Goal: Obtain resource: Download file/media

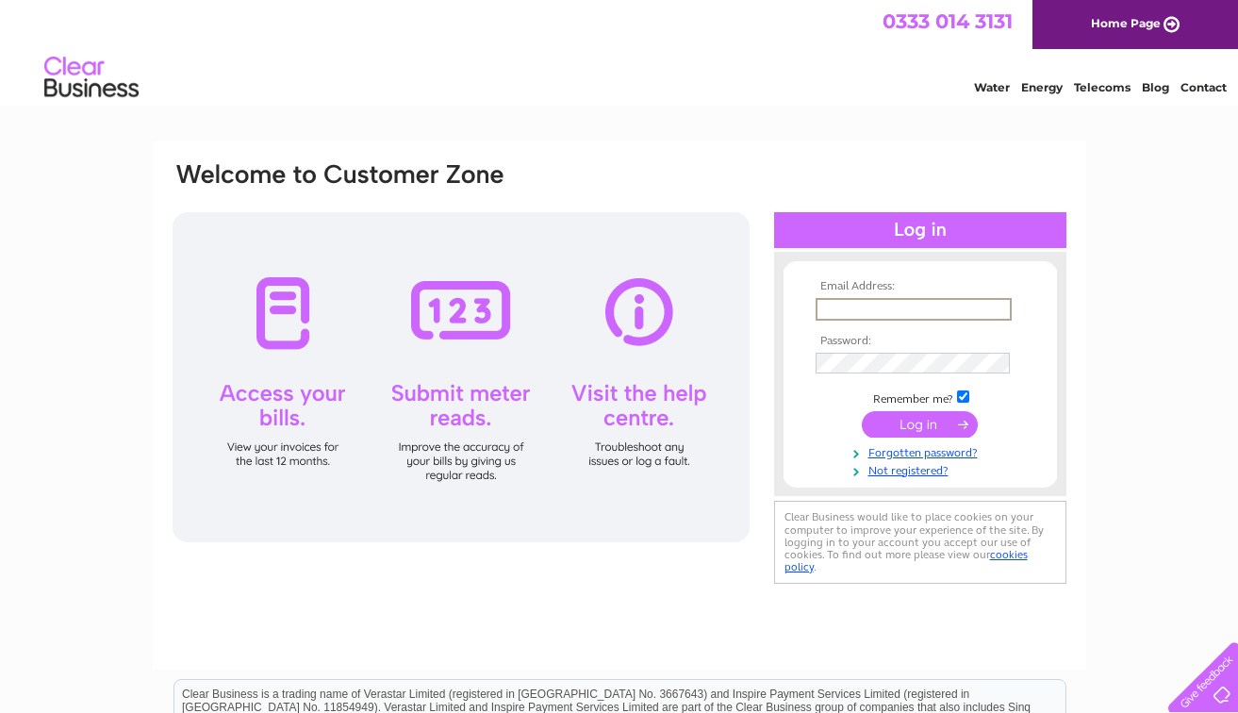
click at [861, 305] on input "text" at bounding box center [914, 309] width 196 height 23
type input "robin@tweeddalecourt.com"
click at [899, 421] on input "submit" at bounding box center [920, 422] width 116 height 26
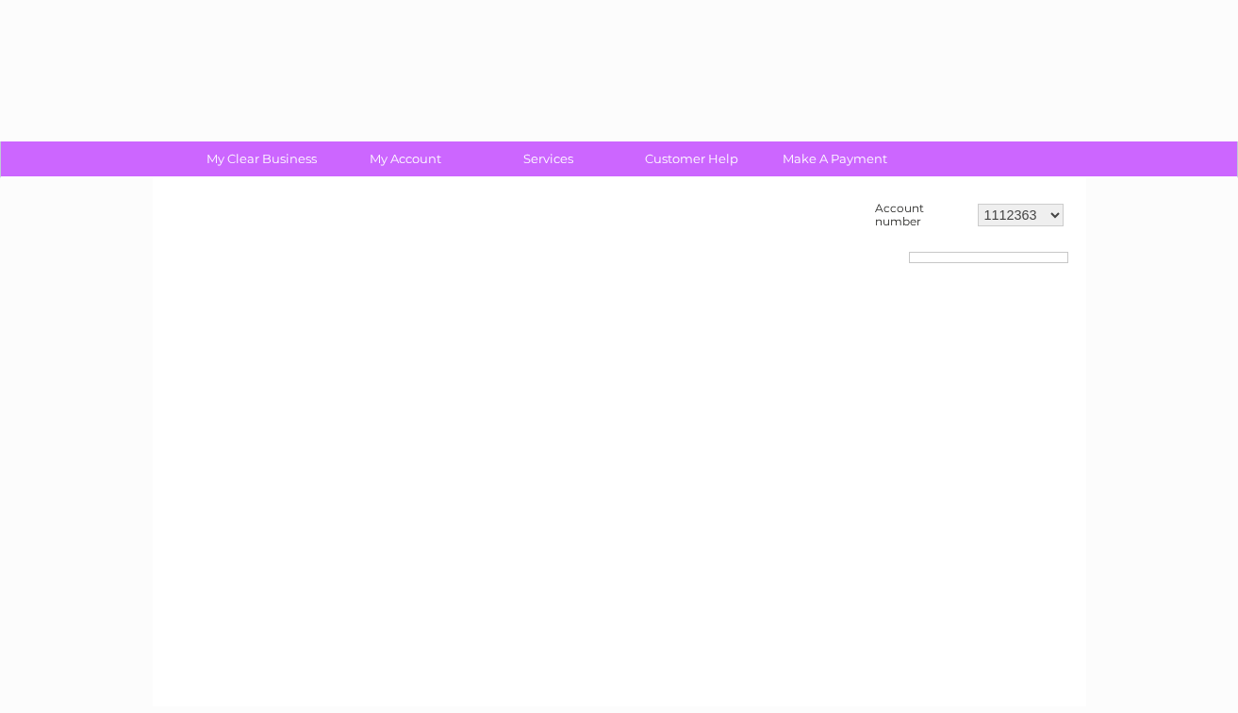
click at [911, 422] on div "Account number 1112363 30277049" at bounding box center [619, 442] width 933 height 528
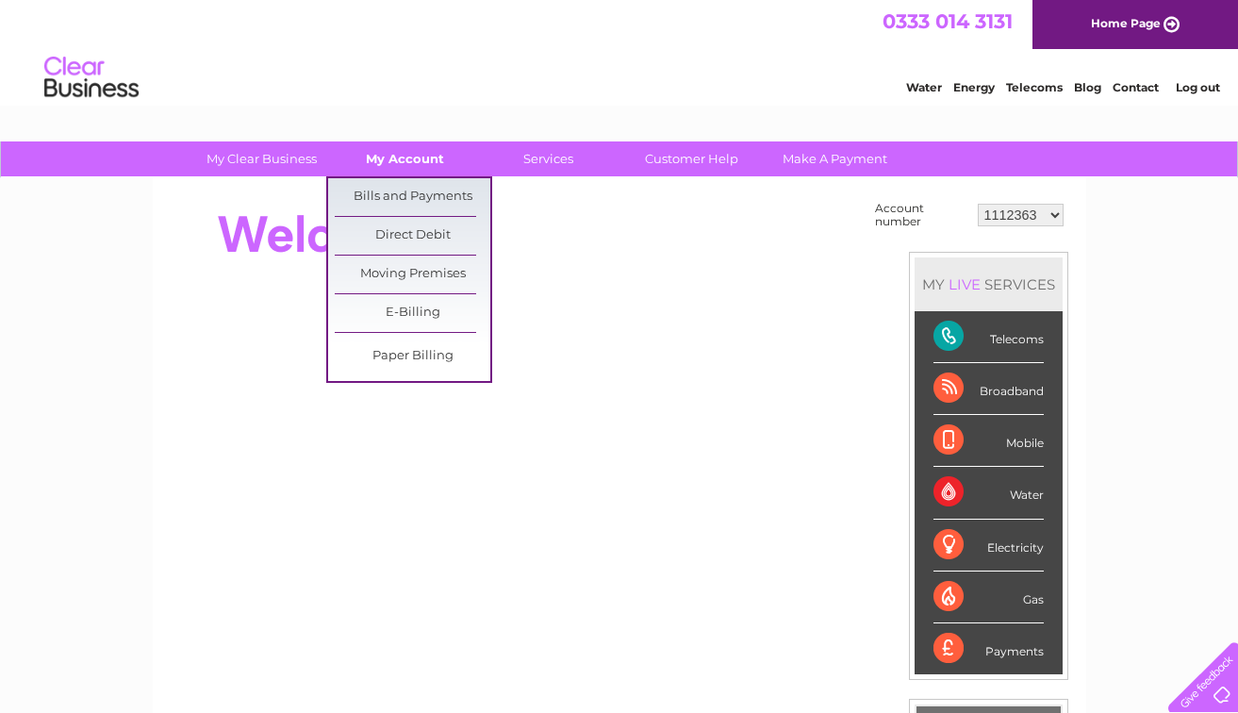
click at [408, 170] on link "My Account" at bounding box center [405, 158] width 156 height 35
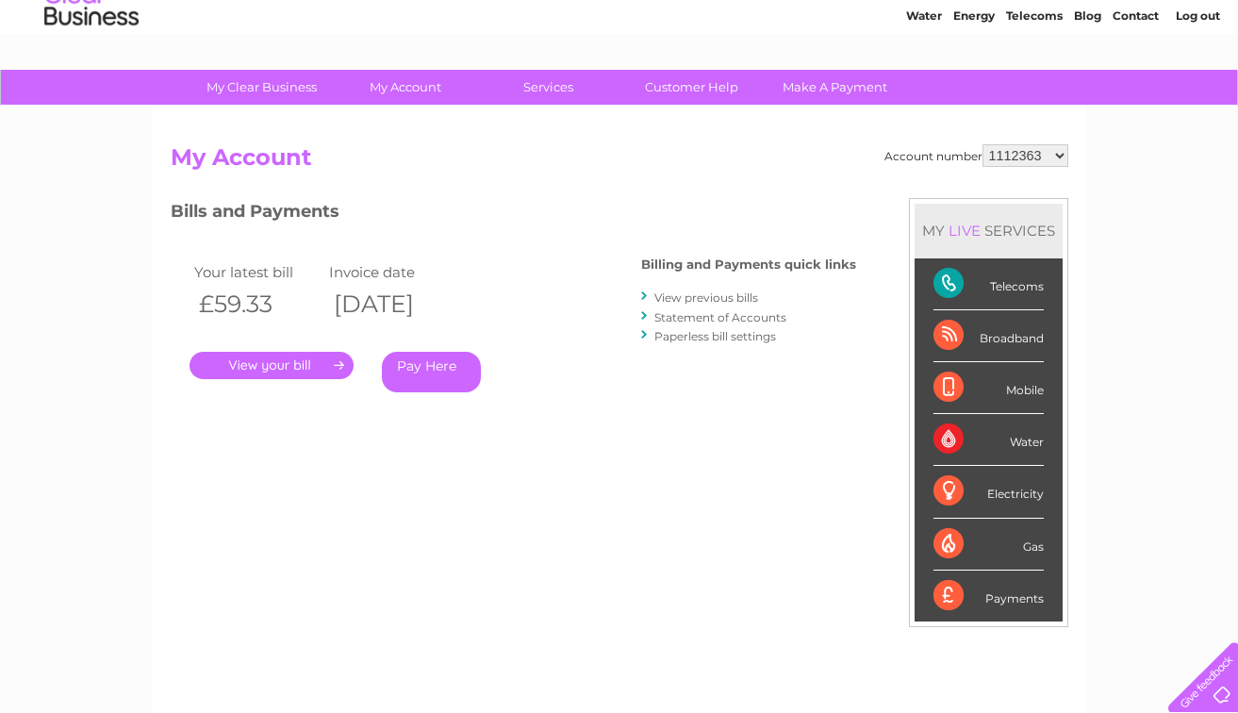
scroll to position [78, 0]
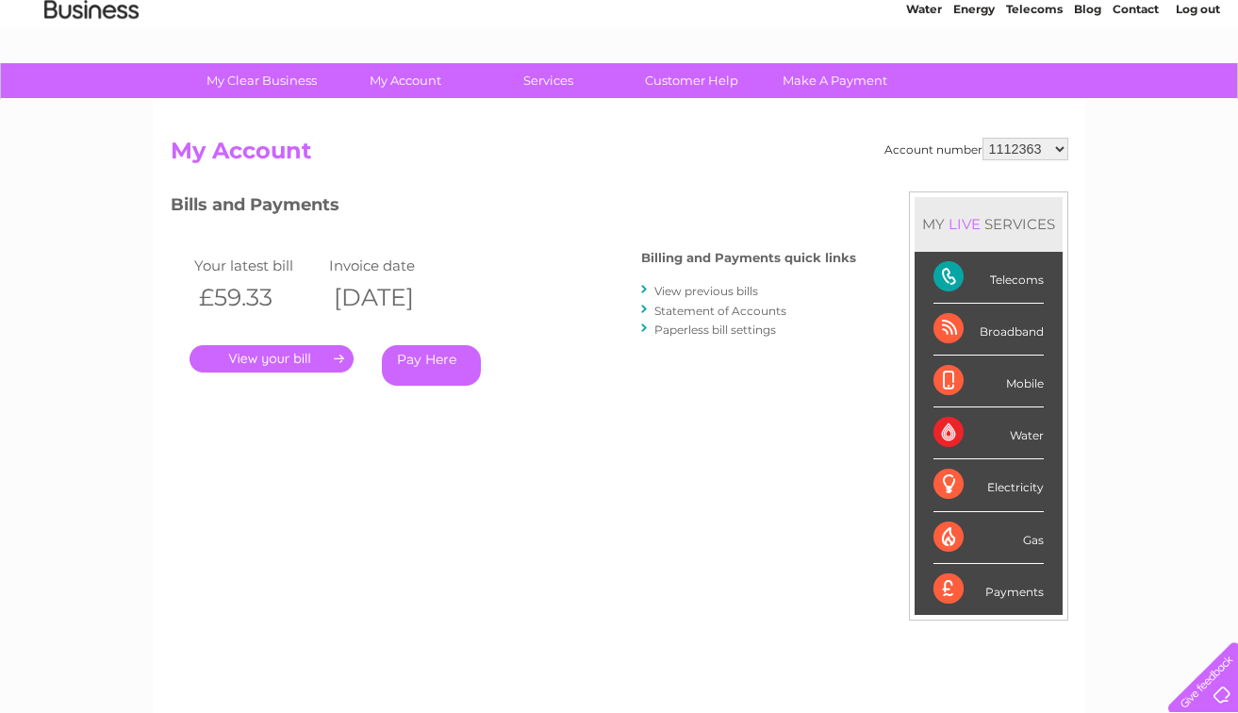
click at [272, 355] on link "." at bounding box center [272, 358] width 164 height 27
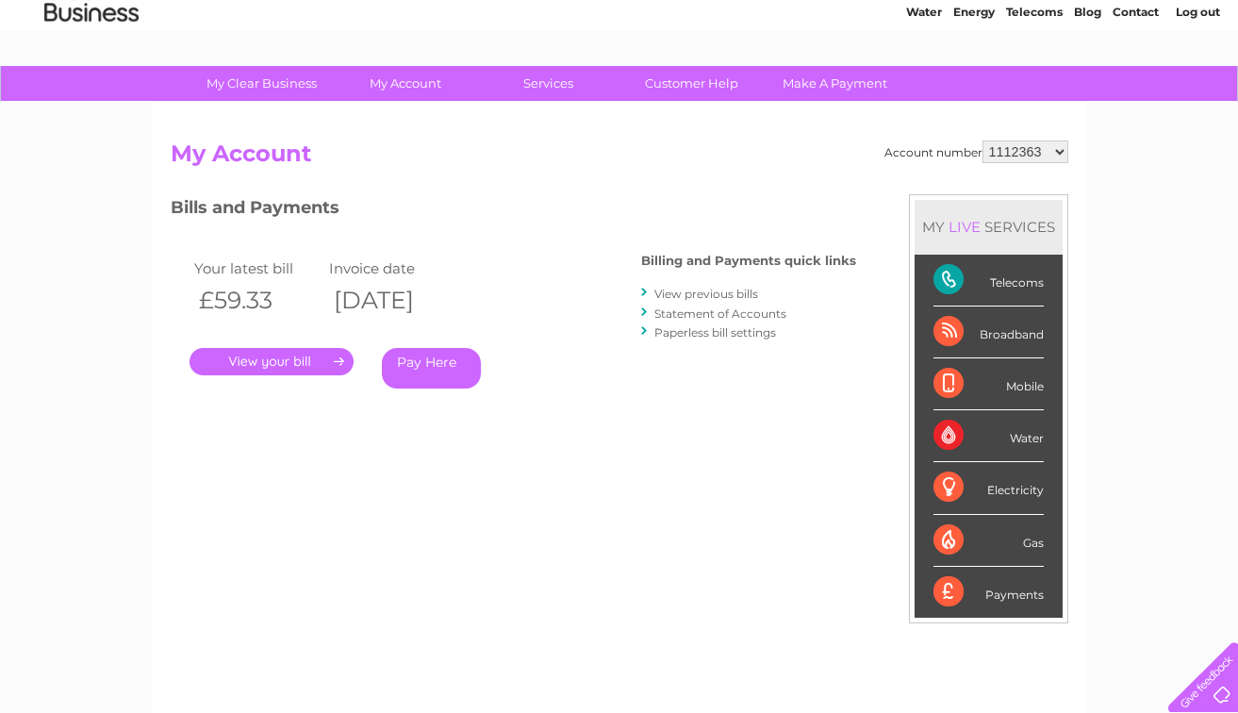
click at [274, 358] on link "." at bounding box center [272, 361] width 164 height 27
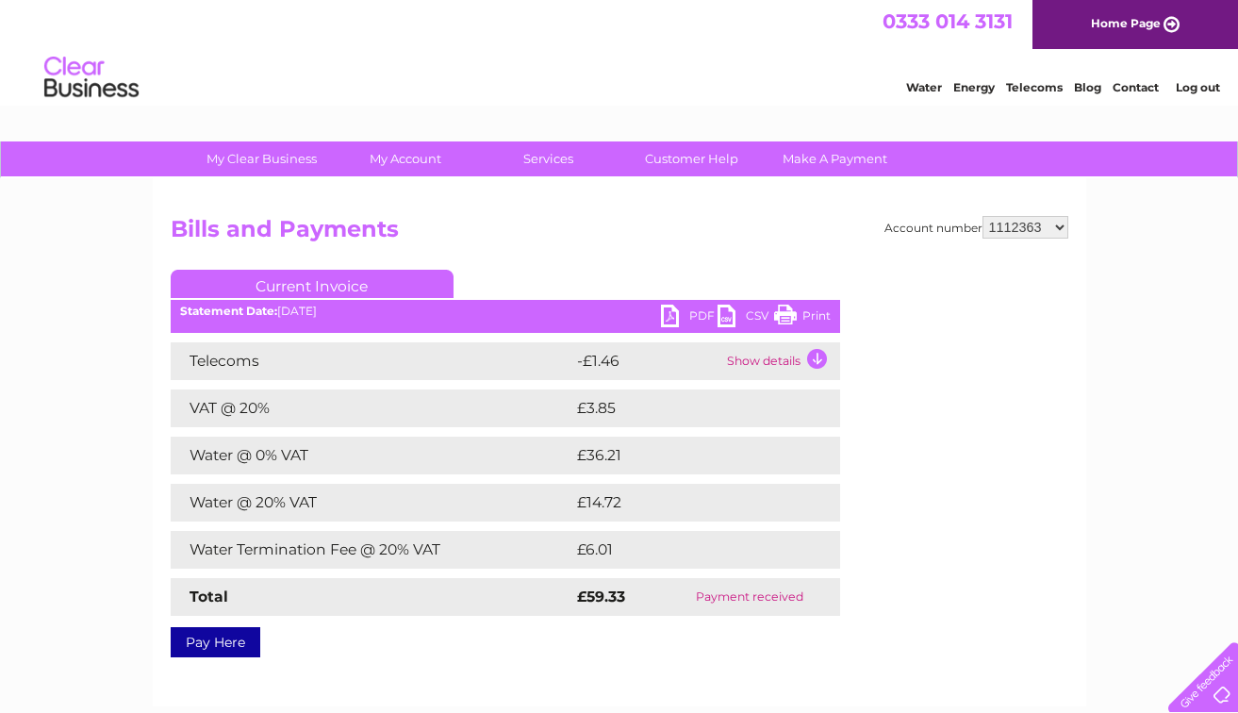
click at [686, 313] on link "PDF" at bounding box center [689, 318] width 57 height 27
click at [692, 311] on link "PDF" at bounding box center [689, 318] width 57 height 27
click at [691, 311] on link "PDF" at bounding box center [689, 318] width 57 height 27
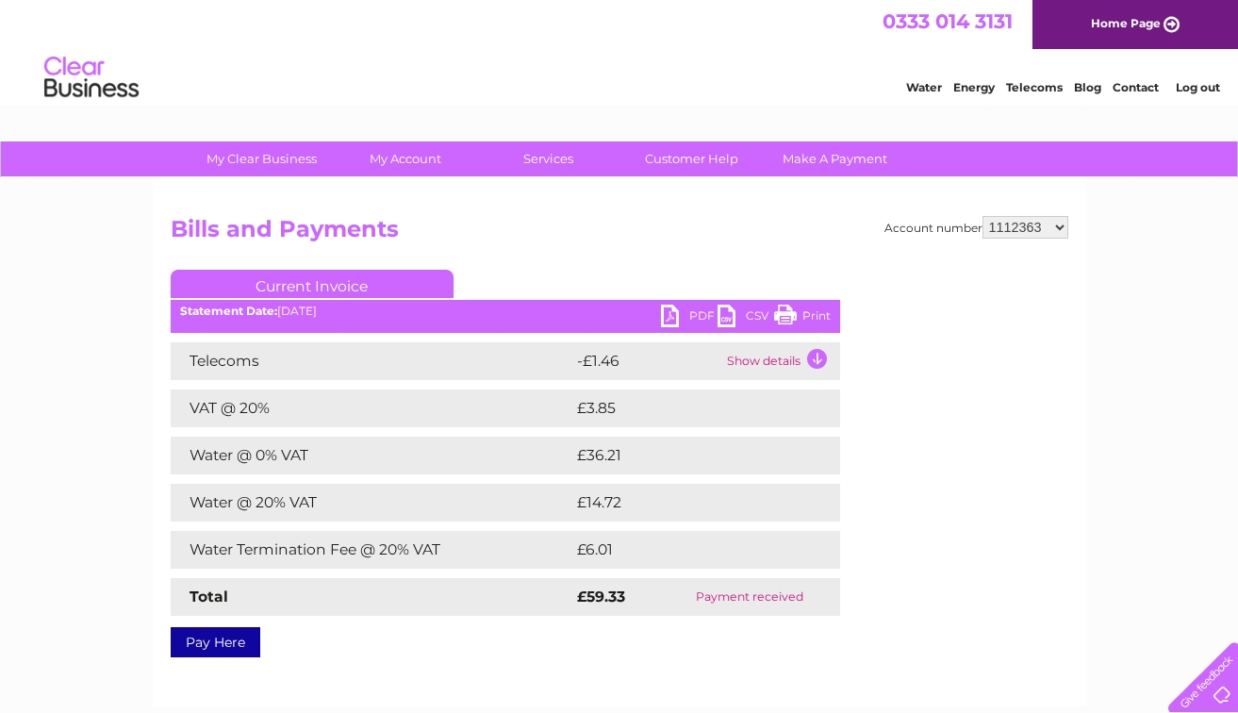
click at [686, 311] on link "PDF" at bounding box center [689, 318] width 57 height 27
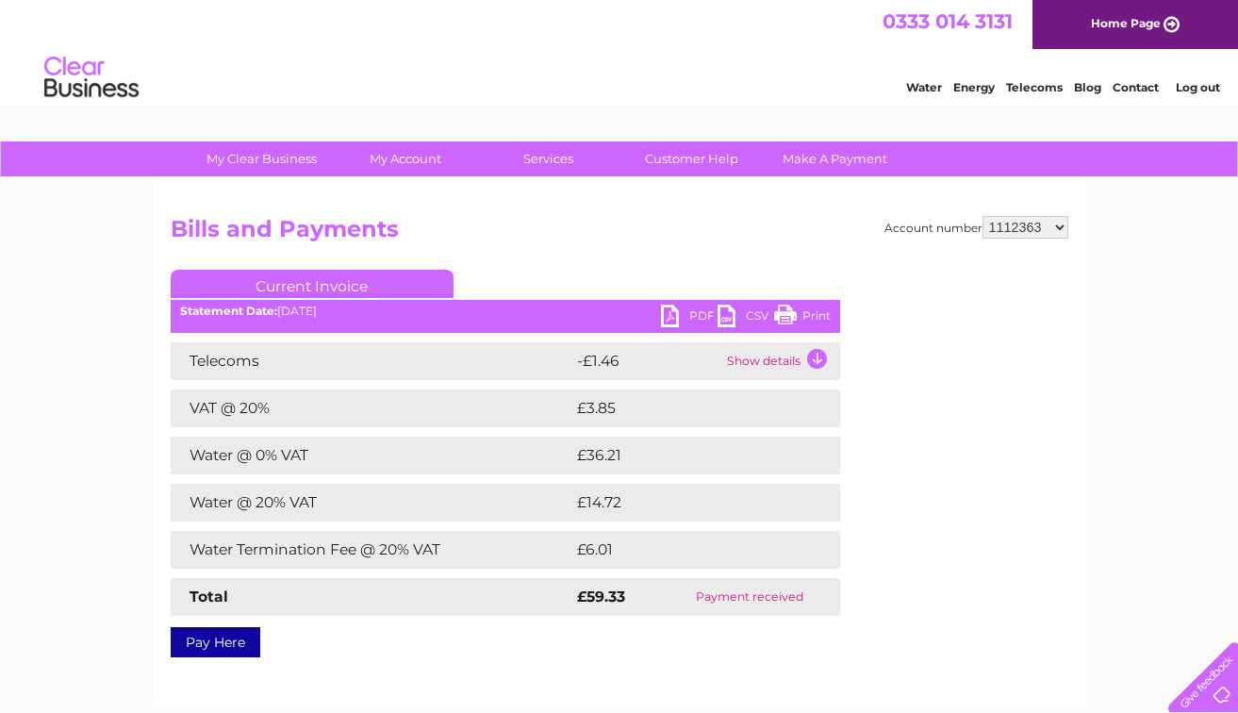
click at [680, 311] on link "PDF" at bounding box center [689, 318] width 57 height 27
click at [1056, 226] on select "1112363 30277049" at bounding box center [1026, 227] width 86 height 23
select select "30277049"
click at [701, 318] on link "PDF" at bounding box center [689, 318] width 57 height 27
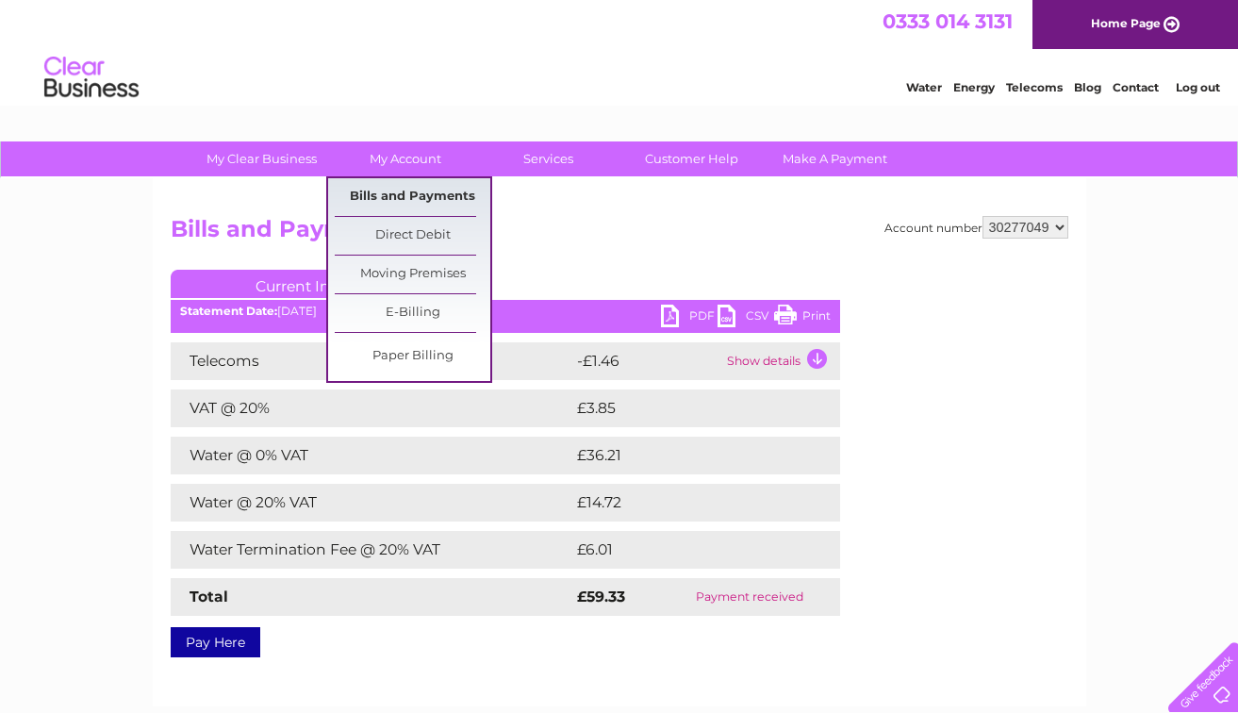
click at [418, 192] on link "Bills and Payments" at bounding box center [413, 197] width 156 height 38
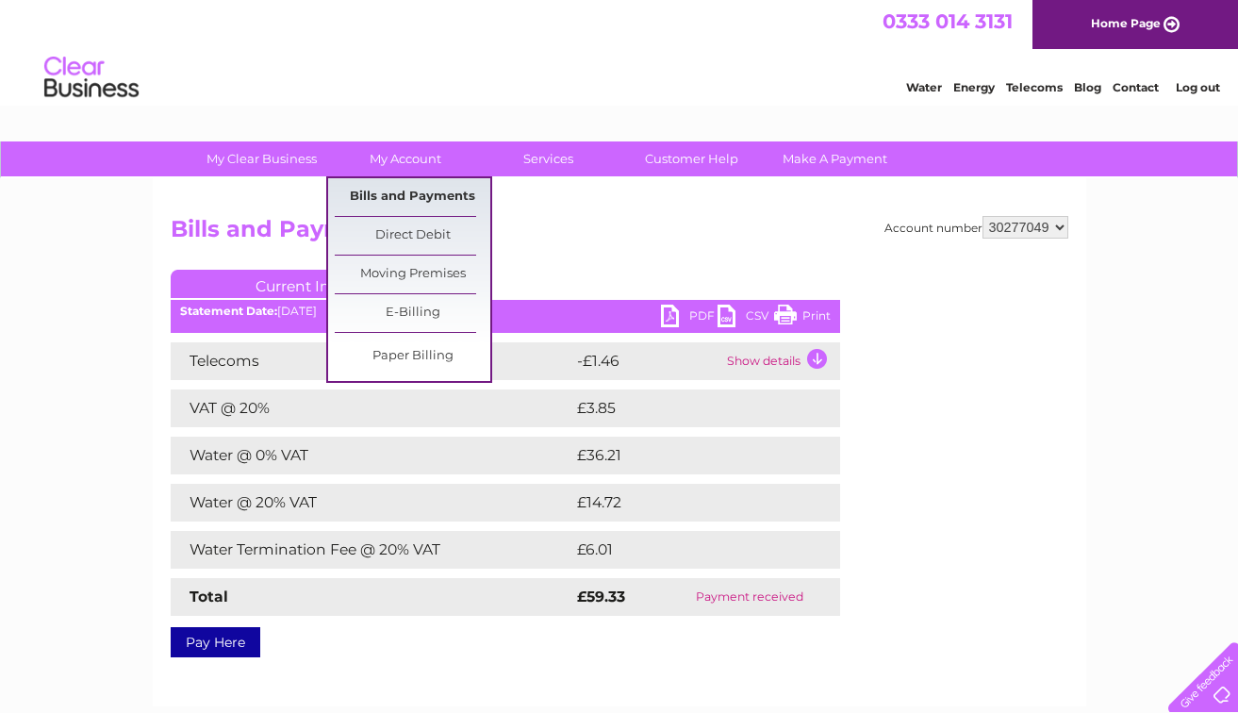
click at [418, 192] on link "Bills and Payments" at bounding box center [413, 197] width 156 height 38
click at [463, 348] on link "Paper Billing" at bounding box center [413, 357] width 156 height 38
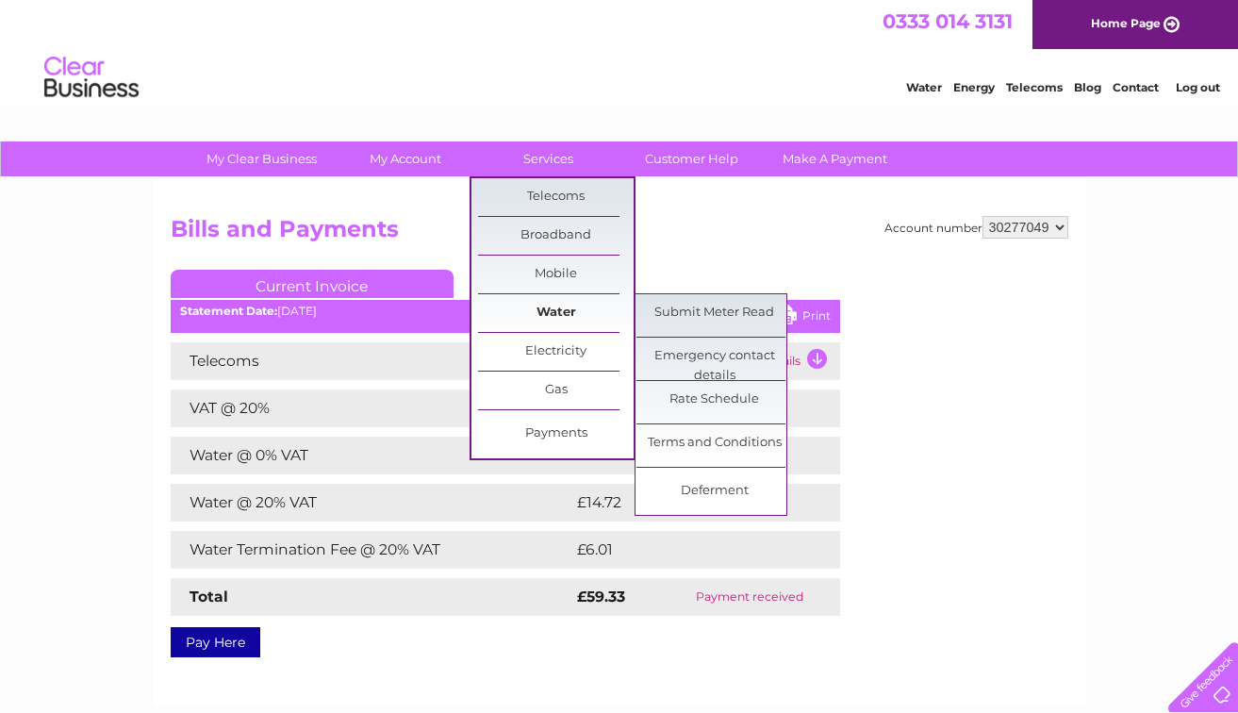
click at [538, 312] on link "Water" at bounding box center [556, 313] width 156 height 38
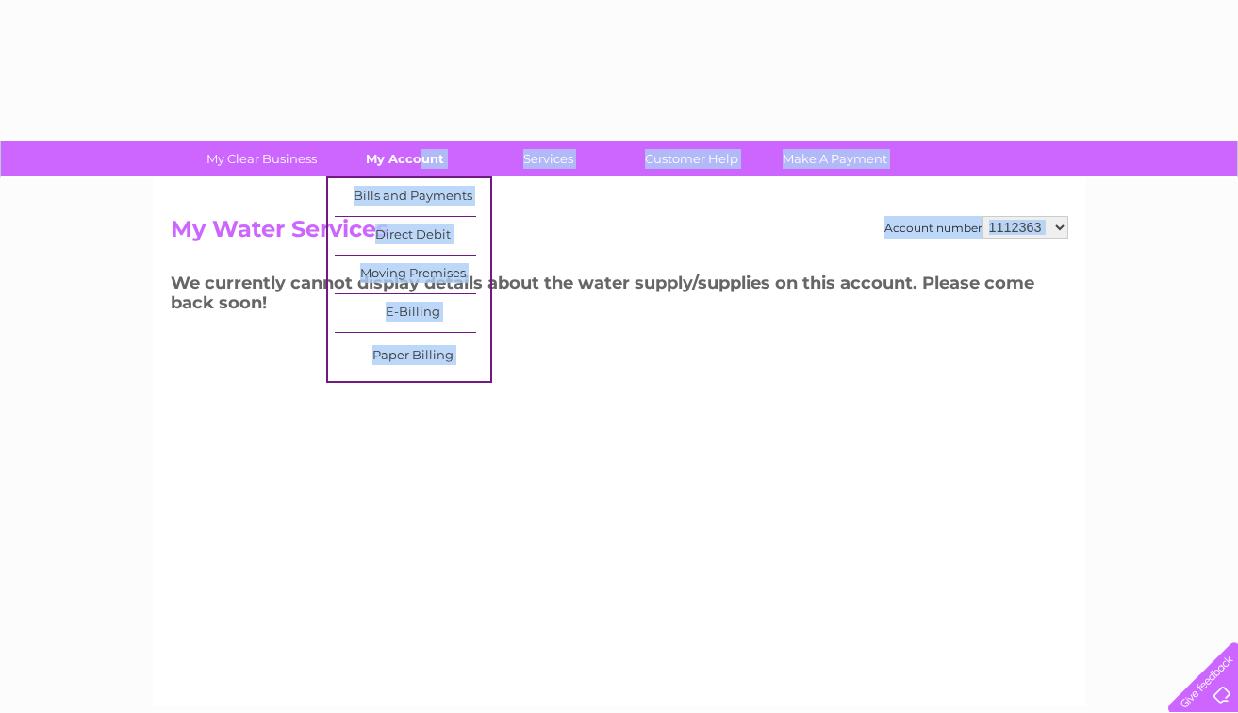
drag, startPoint x: 445, startPoint y: 187, endPoint x: 421, endPoint y: 158, distance: 37.4
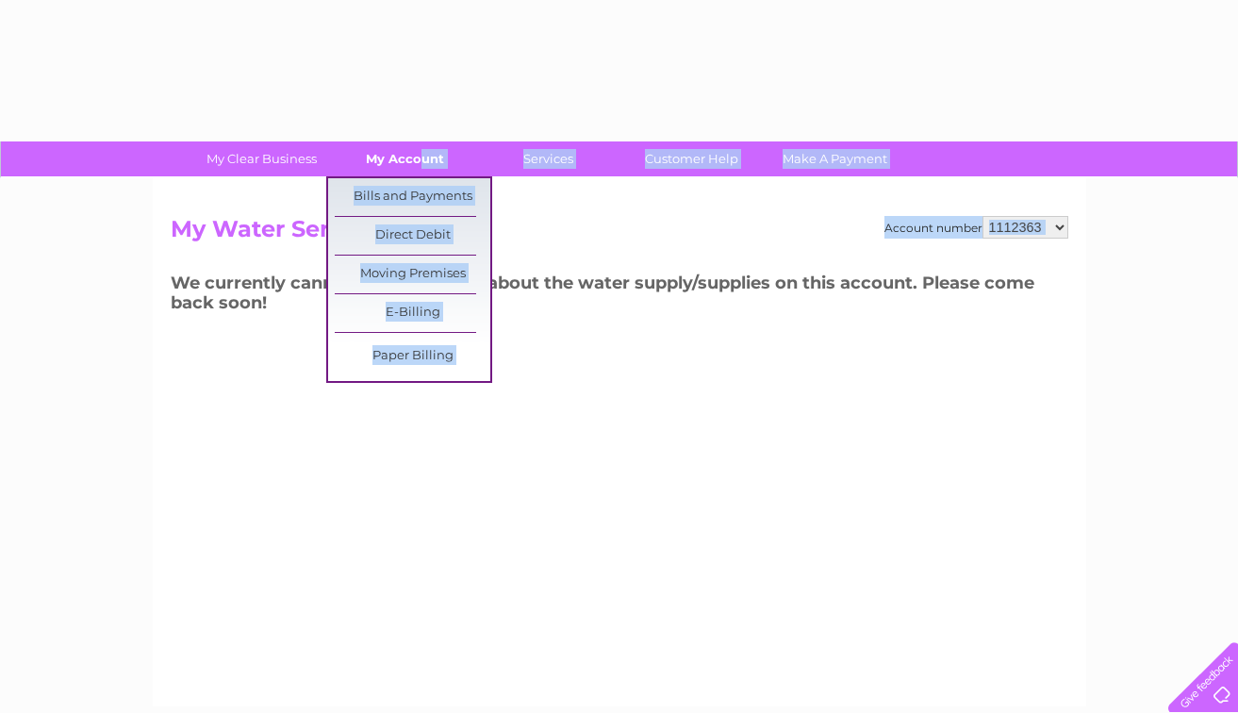
click at [421, 158] on div "My Clear Business Login Details My Details My Preferences Link Account My Accou…" at bounding box center [619, 584] width 1238 height 887
click at [418, 153] on link "My Account" at bounding box center [405, 158] width 156 height 35
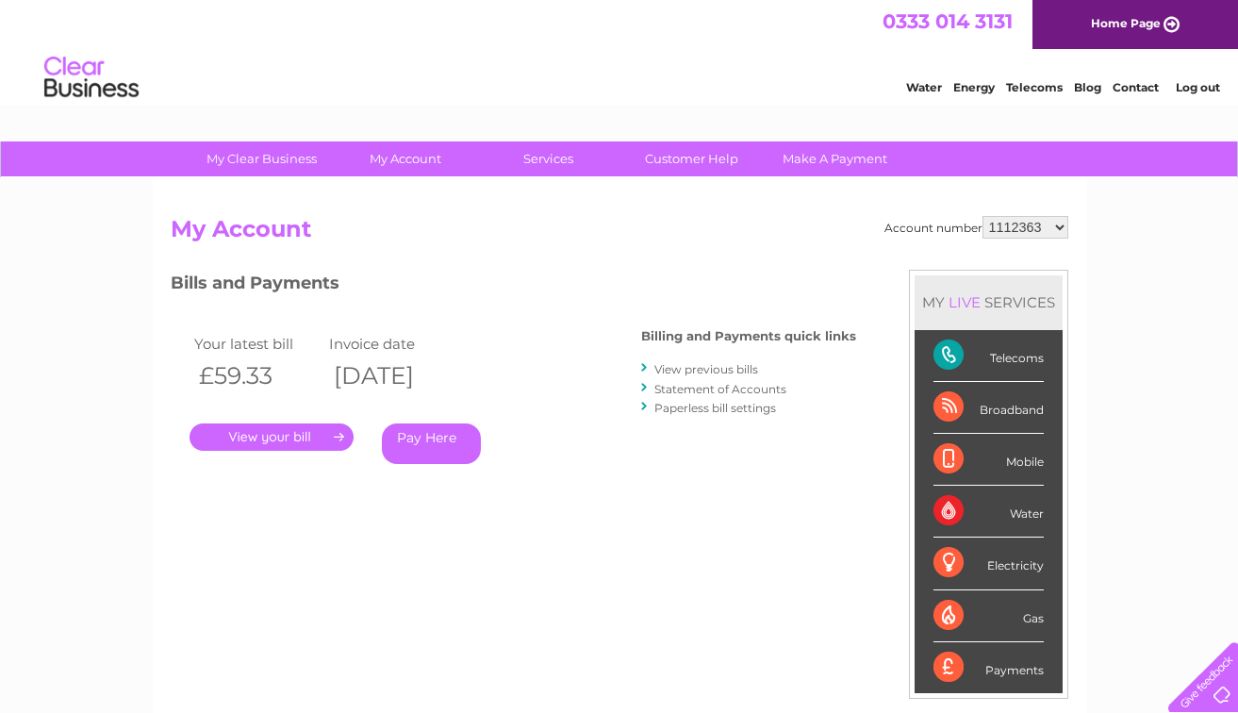
click at [1058, 226] on select "1112363 30277049" at bounding box center [1026, 227] width 86 height 23
select select "30277049"
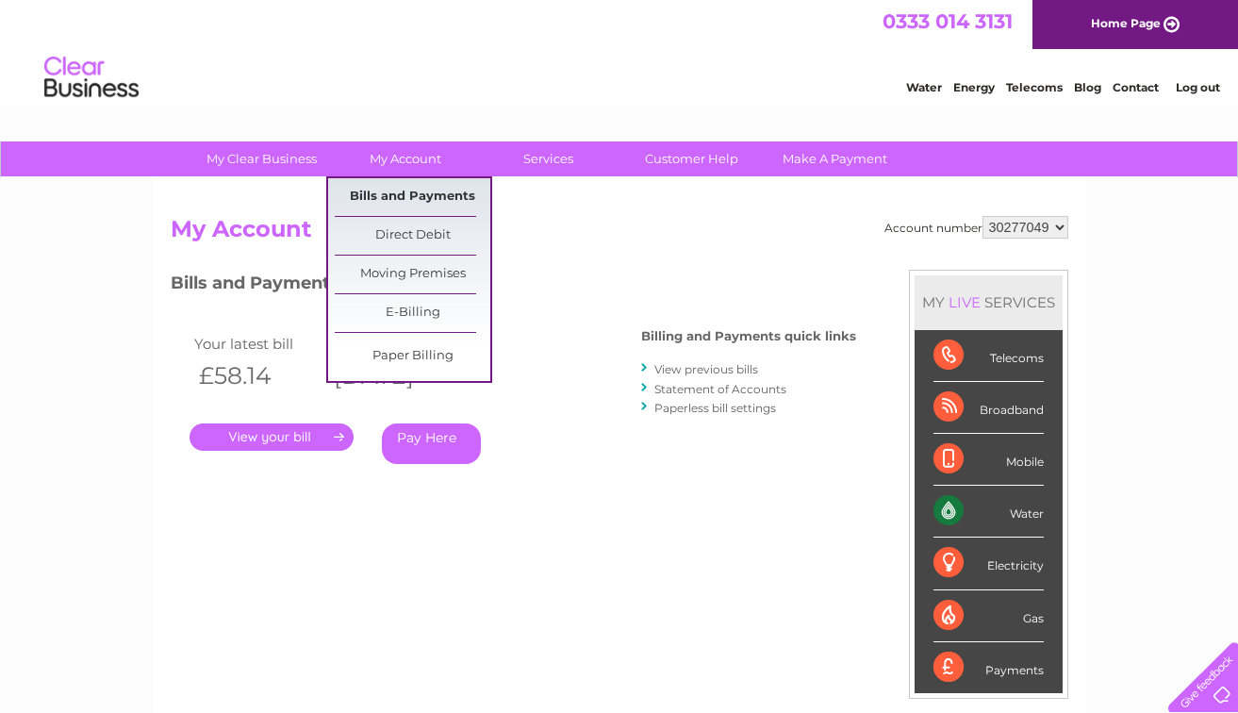
click at [425, 197] on link "Bills and Payments" at bounding box center [413, 197] width 156 height 38
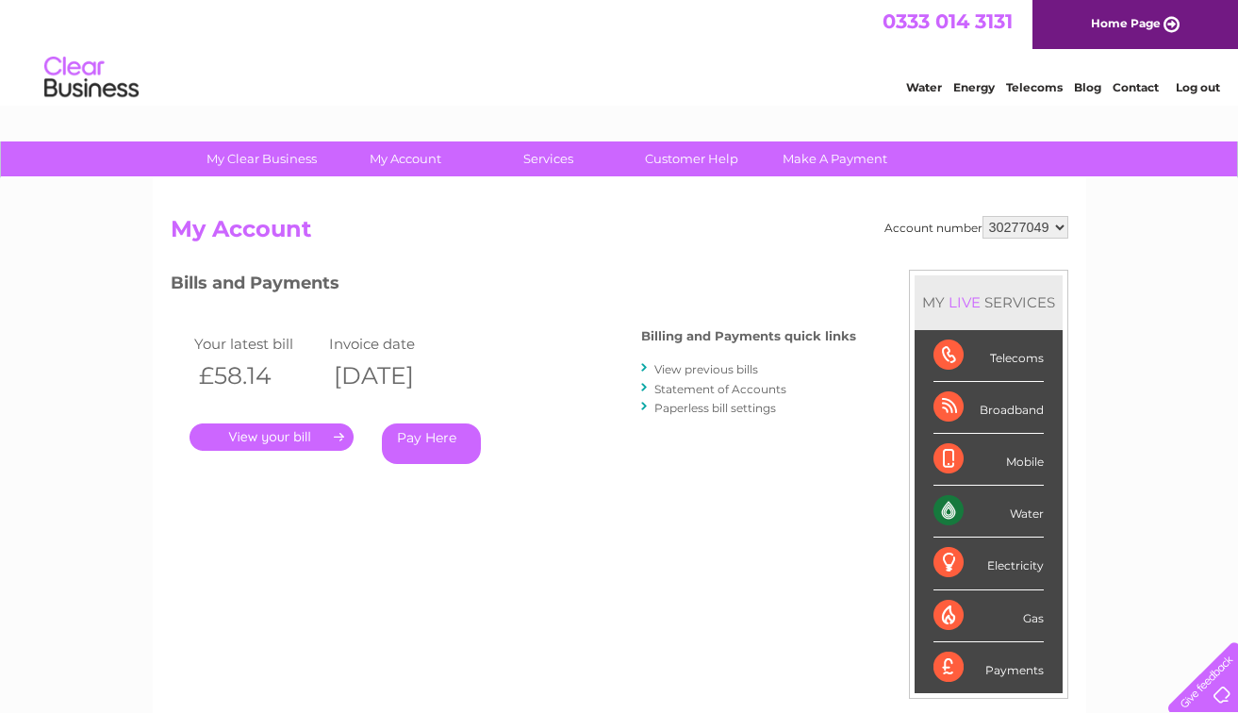
scroll to position [14, 0]
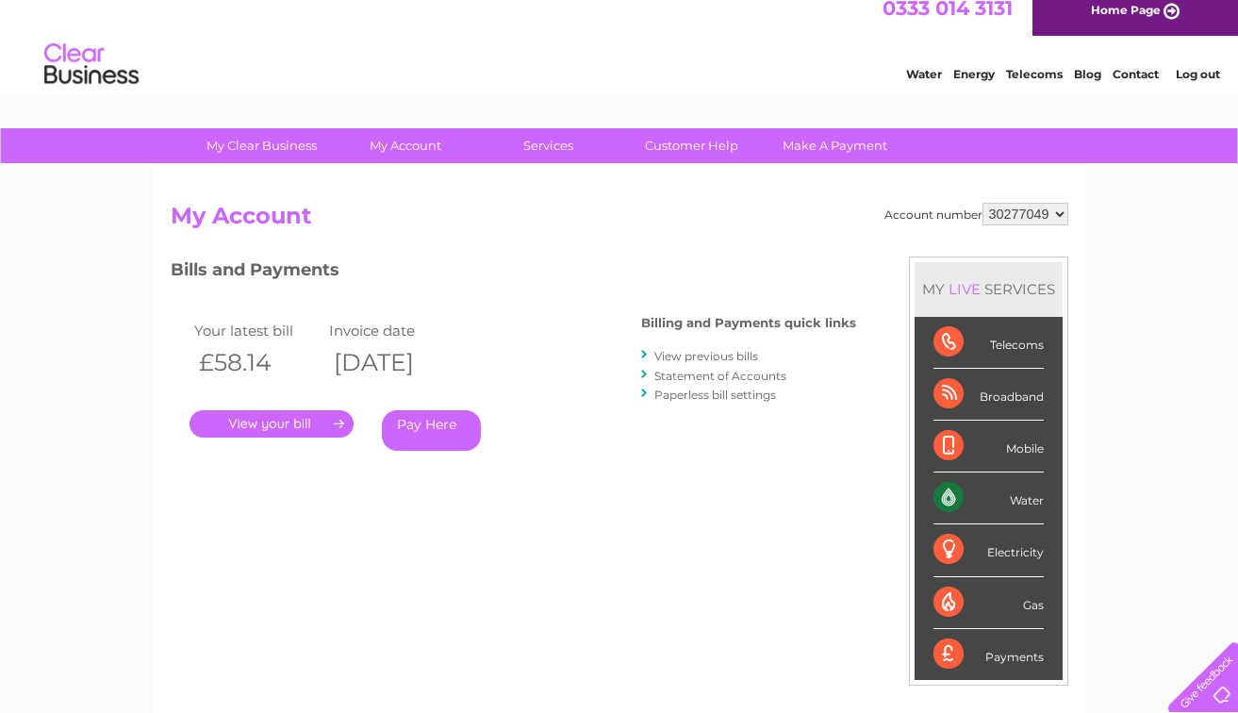
drag, startPoint x: 425, startPoint y: 197, endPoint x: 422, endPoint y: 186, distance: 11.7
click at [423, 186] on div "Account number 1112363 30277049 My Account MY LIVE SERVICES Telecoms Broadband …" at bounding box center [619, 477] width 933 height 624
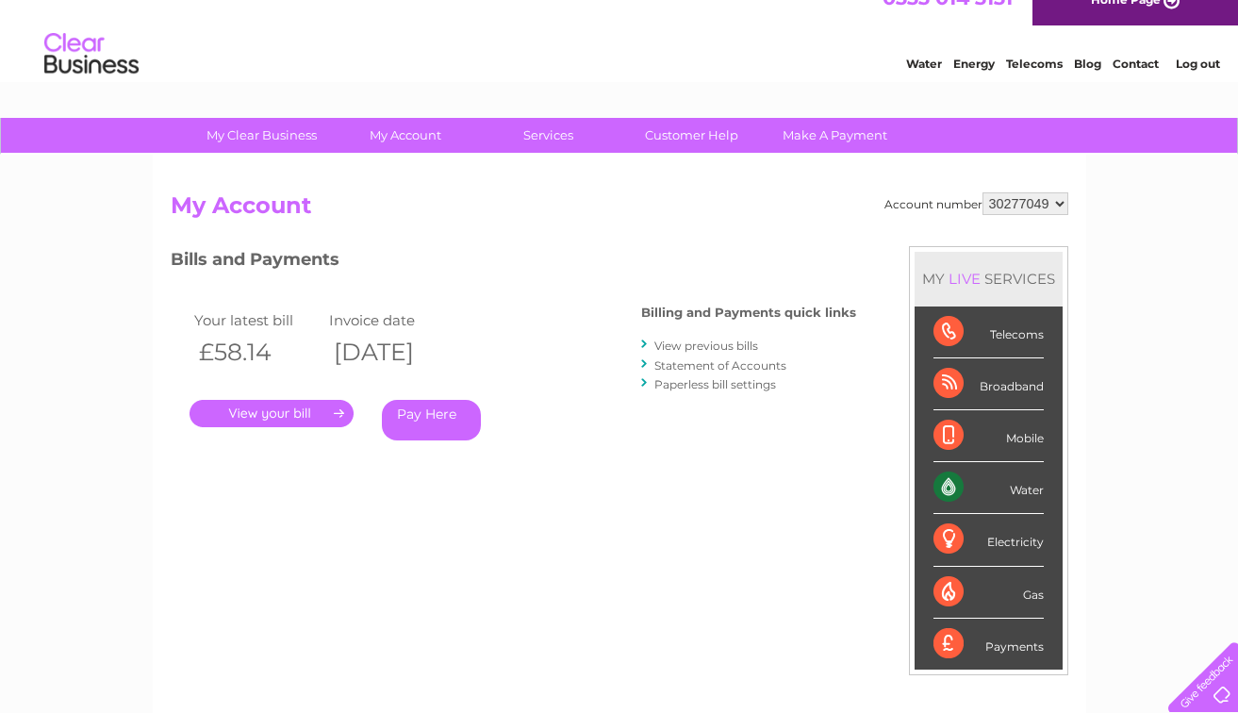
scroll to position [32, 0]
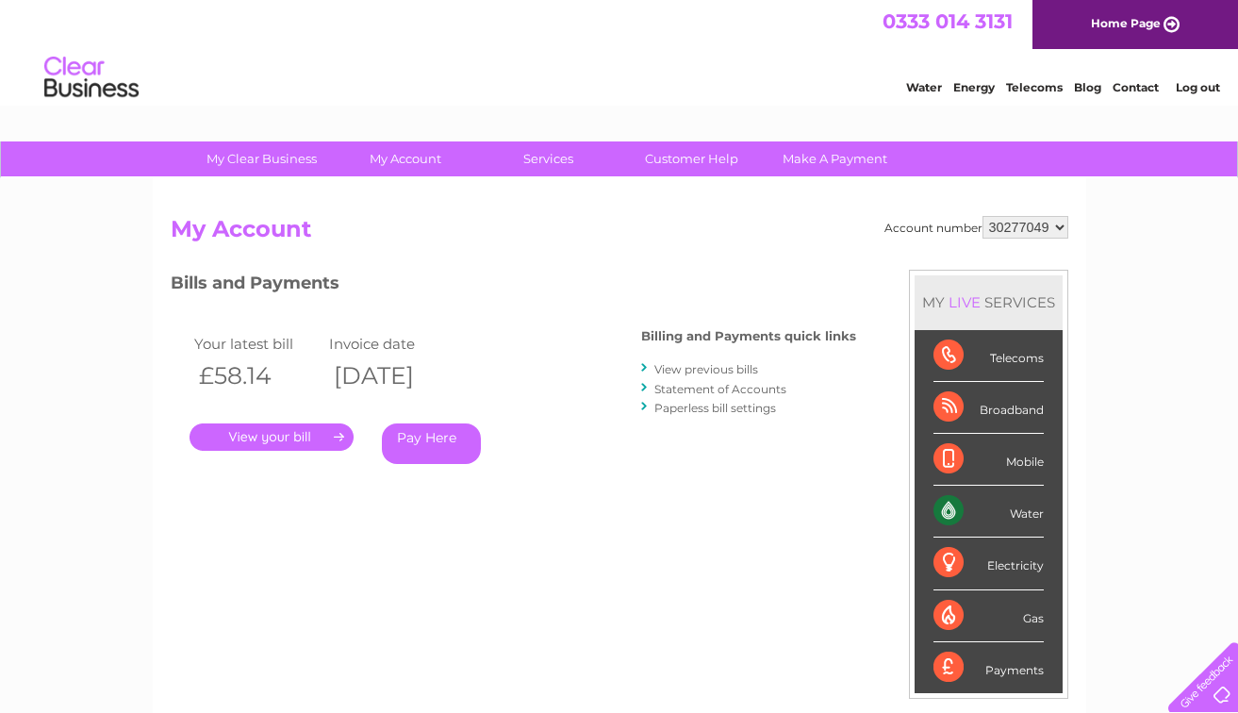
click at [412, 164] on link "My Account" at bounding box center [405, 158] width 156 height 35
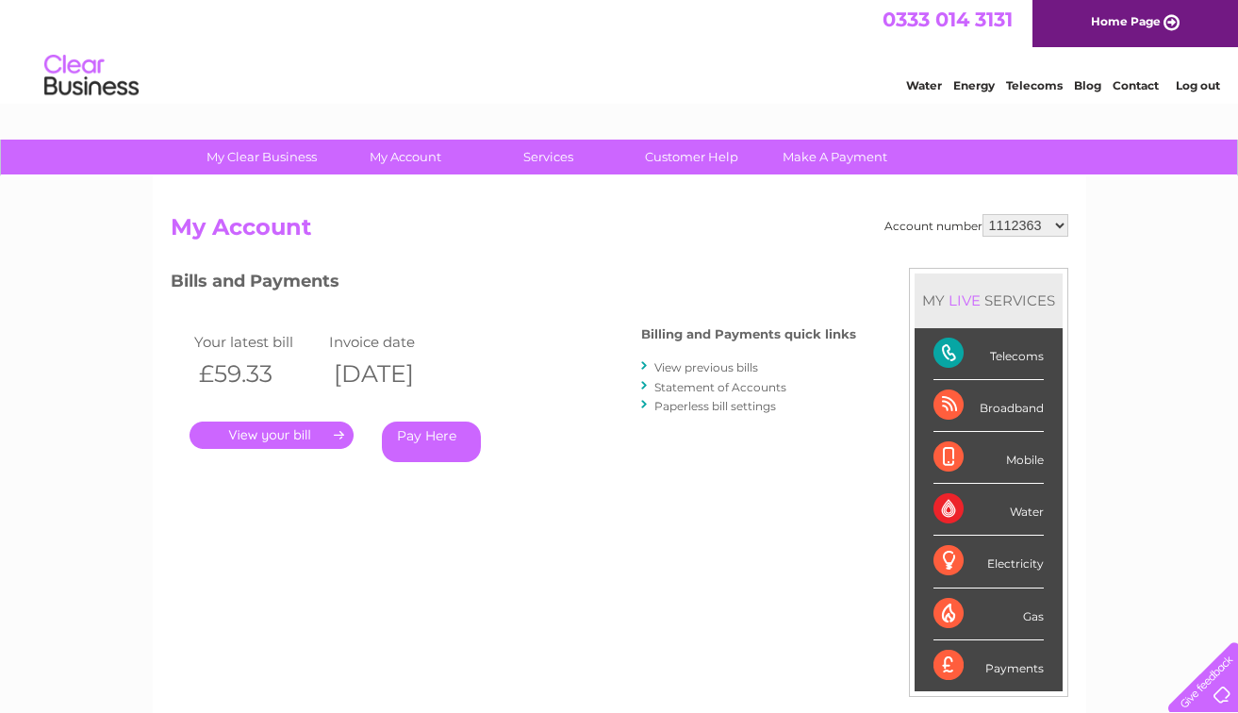
click at [659, 366] on link "View previous bills" at bounding box center [706, 367] width 104 height 14
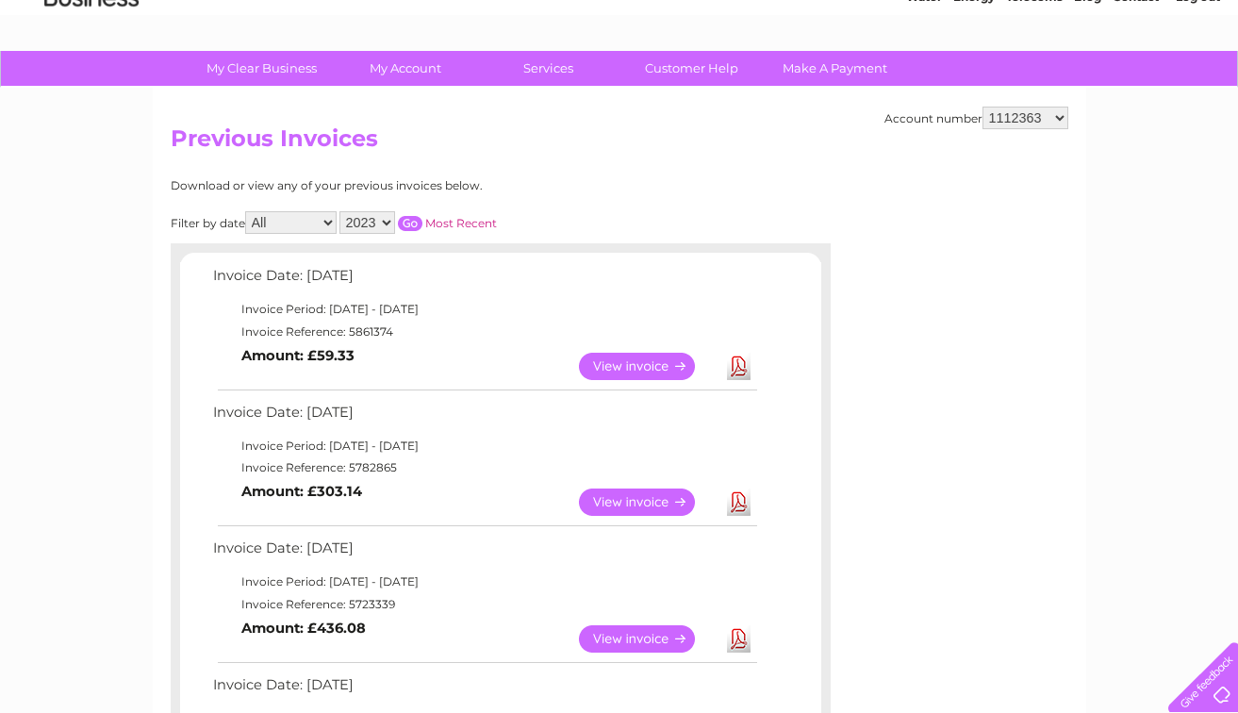
scroll to position [98, 0]
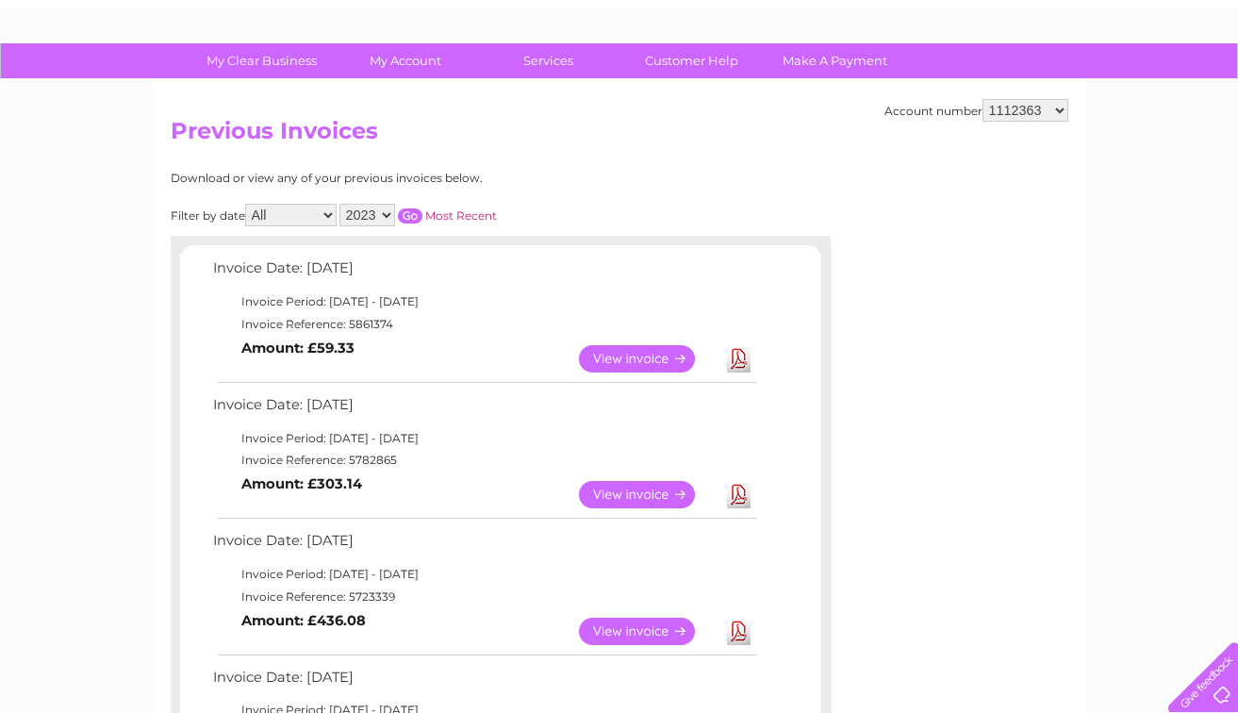
click at [461, 213] on link "Most Recent" at bounding box center [461, 215] width 72 height 14
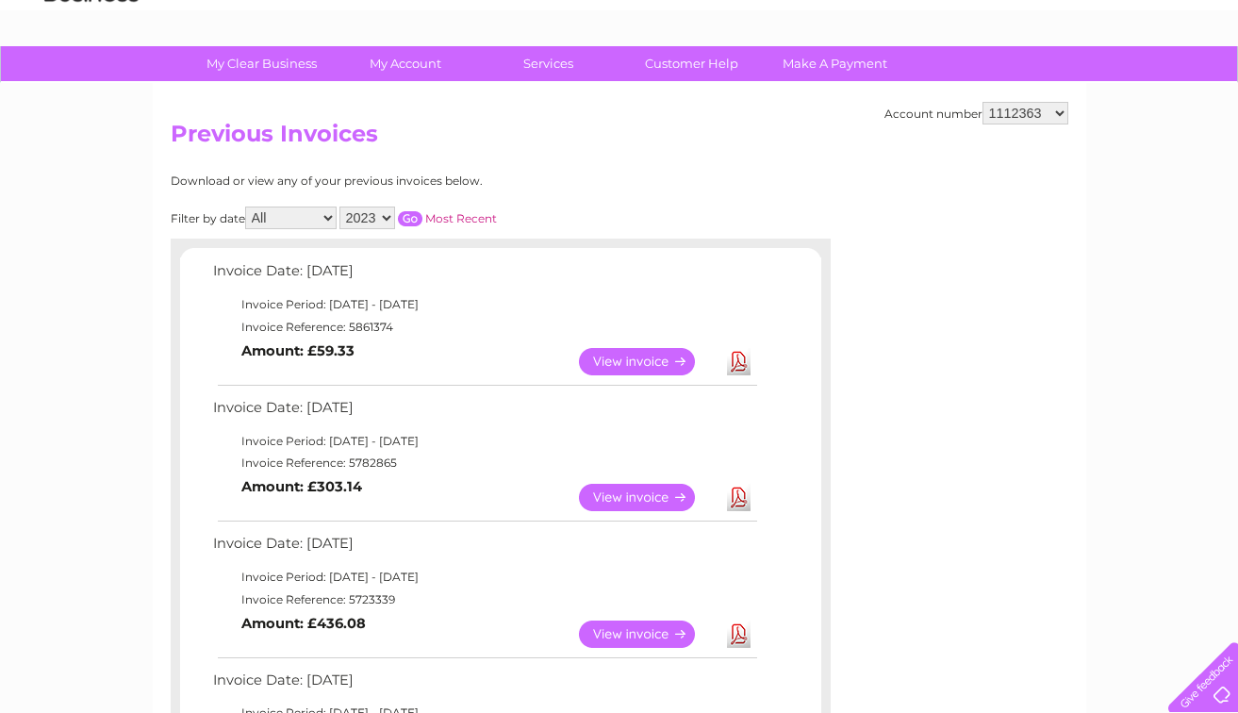
click at [462, 213] on link "Most Recent" at bounding box center [461, 218] width 72 height 14
drag, startPoint x: 418, startPoint y: 231, endPoint x: 413, endPoint y: 214, distance: 17.6
click at [413, 213] on div "Download or view any of your previous invoices below. Filter by date All Januar…" at bounding box center [418, 629] width 495 height 910
click at [413, 217] on input "button" at bounding box center [410, 218] width 25 height 15
click at [427, 217] on link "Most Recent" at bounding box center [461, 218] width 72 height 14
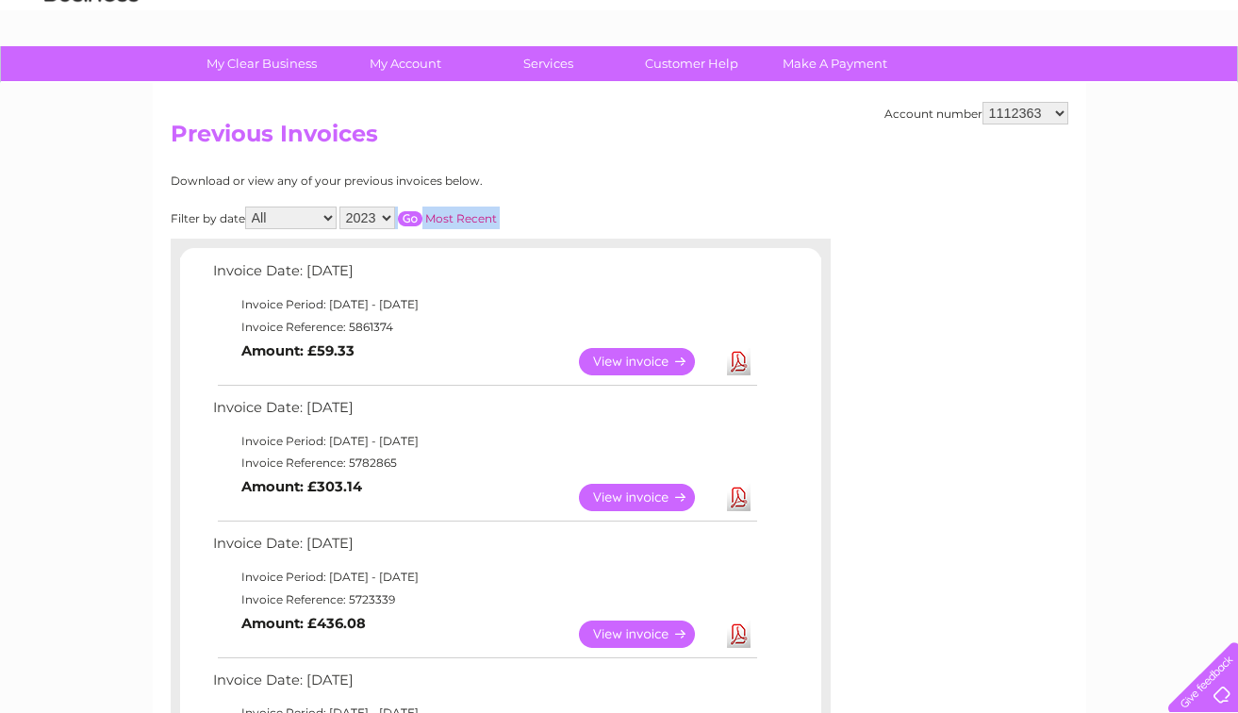
click at [433, 216] on link "Most Recent" at bounding box center [461, 218] width 72 height 14
click at [1056, 111] on select "1112363 30277049" at bounding box center [1026, 113] width 86 height 23
select select "30277049"
click at [388, 220] on select "2023 2022 2021 2020" at bounding box center [367, 217] width 56 height 23
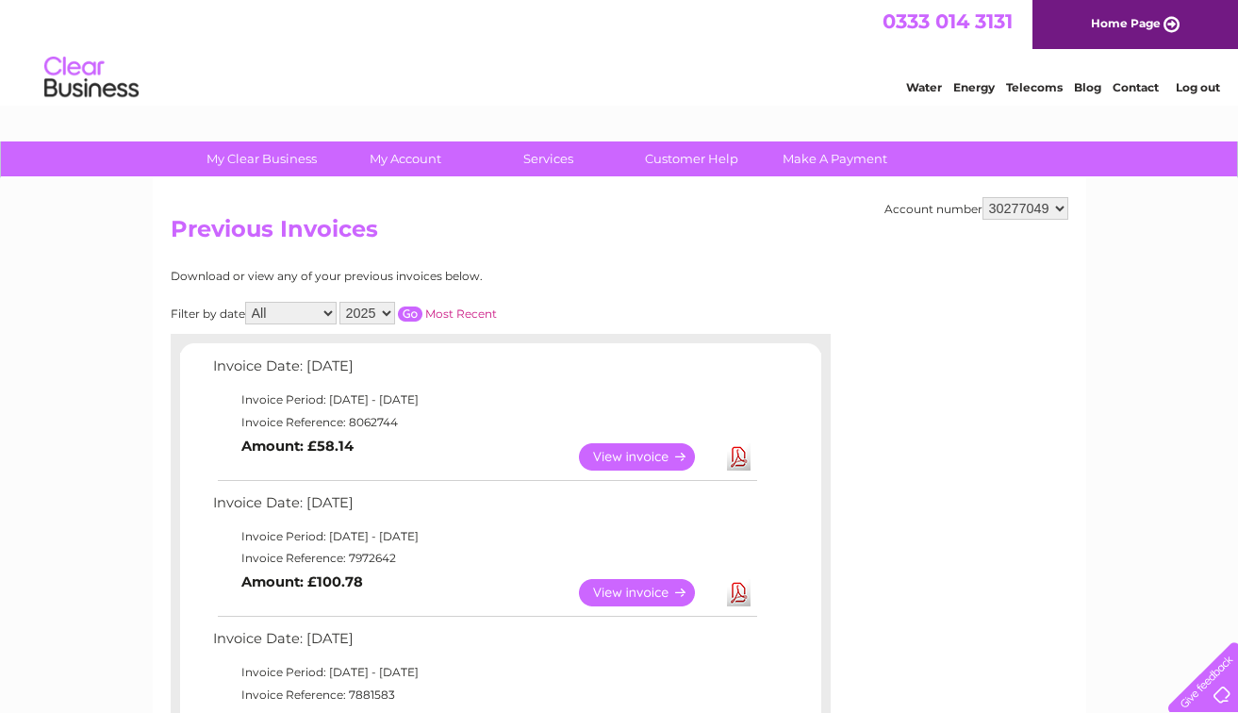
click at [433, 310] on link "Most Recent" at bounding box center [461, 313] width 72 height 14
click at [435, 310] on link "Most Recent" at bounding box center [461, 313] width 72 height 14
click at [411, 316] on input "button" at bounding box center [410, 313] width 25 height 15
click at [412, 314] on input "button" at bounding box center [410, 313] width 25 height 15
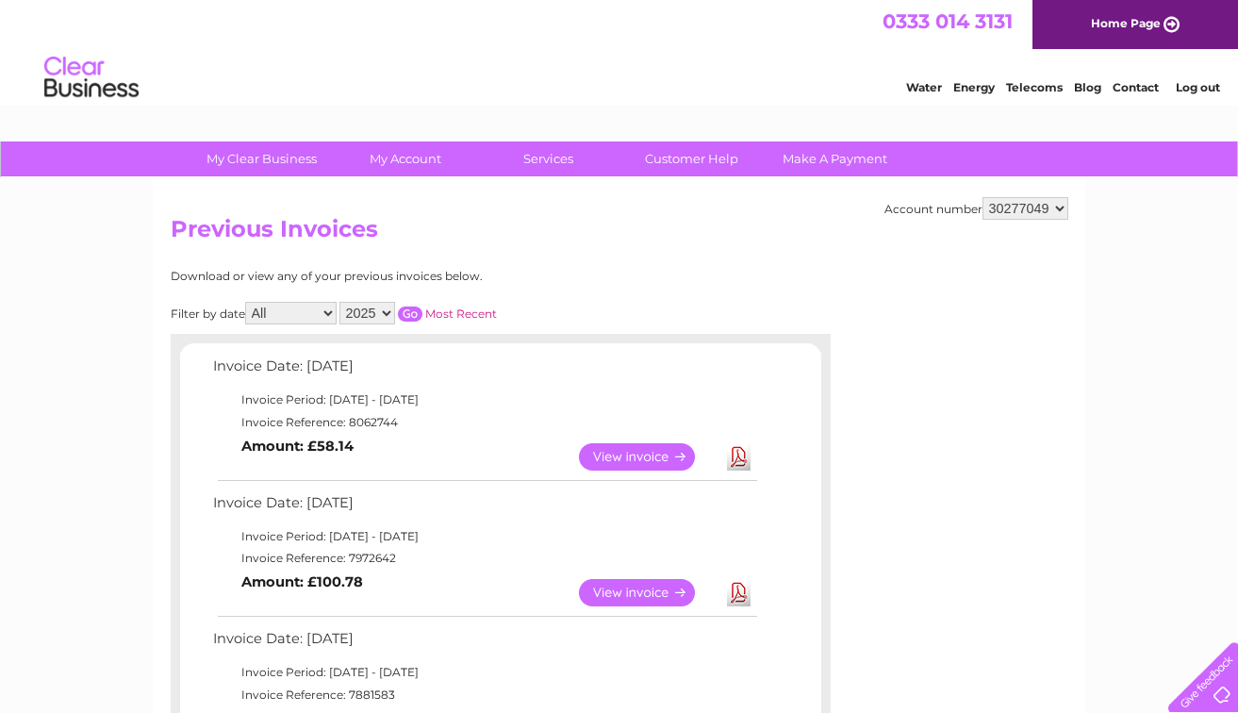
click at [412, 314] on input "button" at bounding box center [410, 313] width 25 height 15
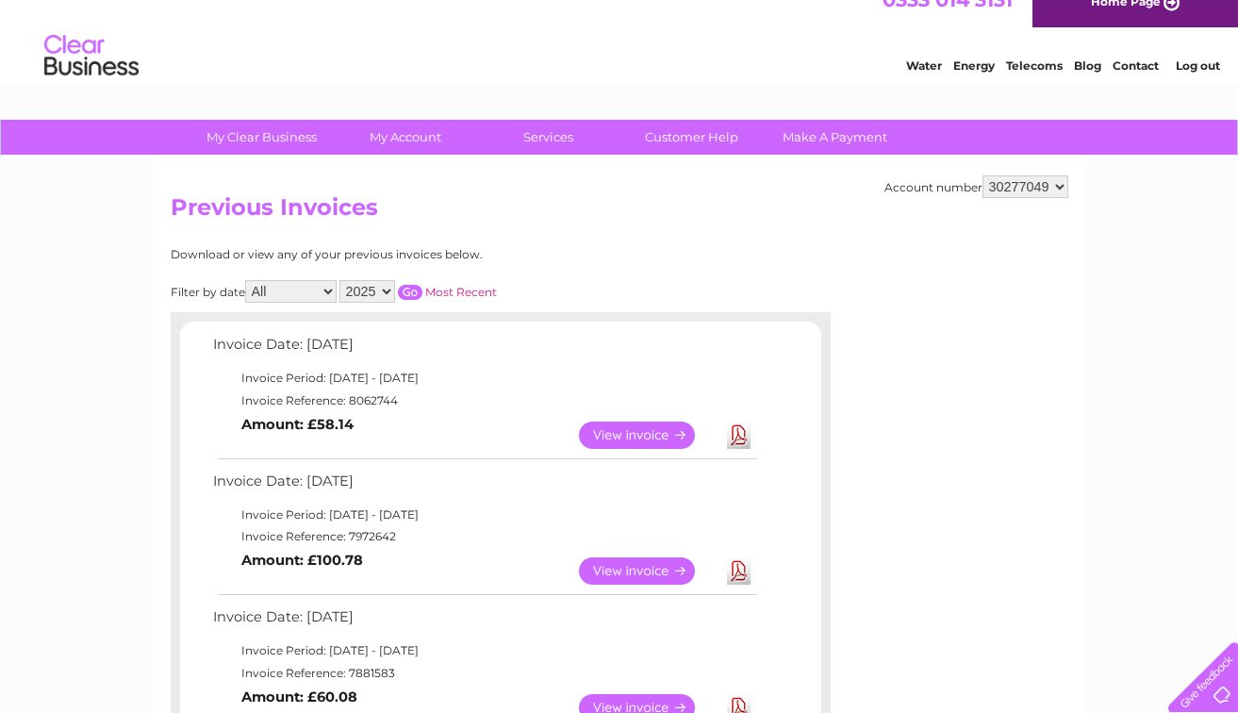
scroll to position [30, 0]
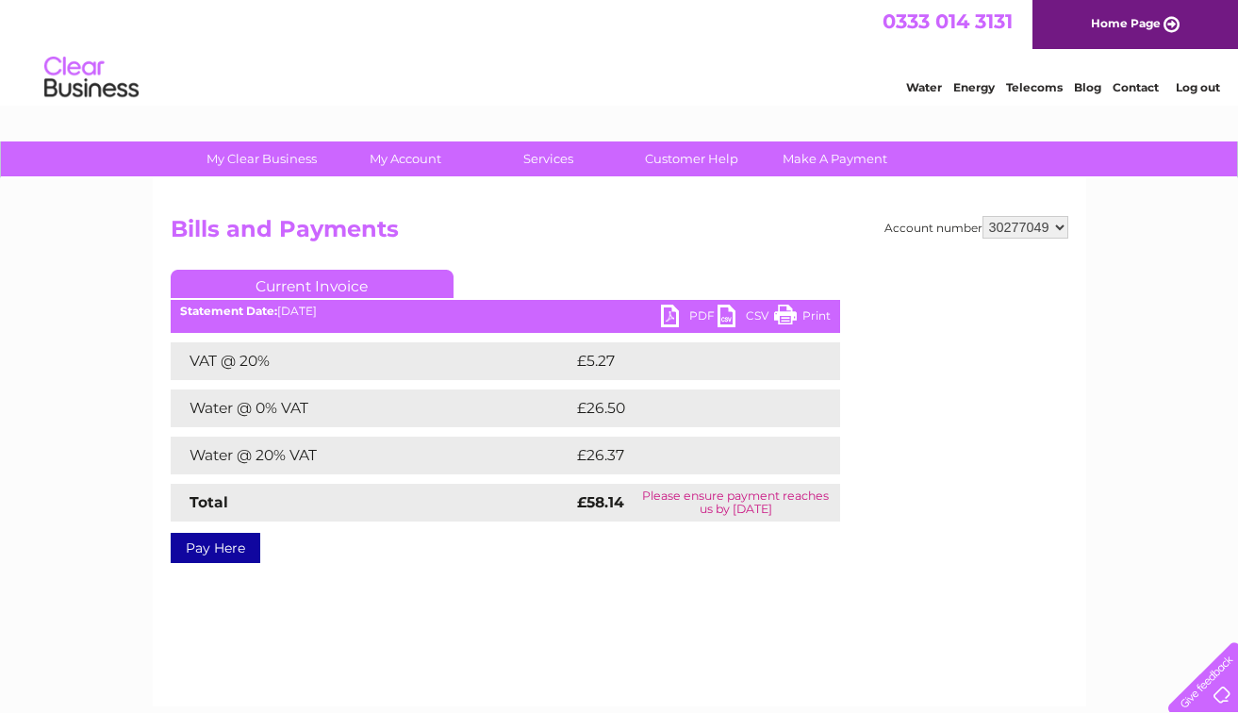
click at [699, 315] on link "PDF" at bounding box center [689, 318] width 57 height 27
click at [699, 316] on link "PDF" at bounding box center [689, 318] width 57 height 27
